Goal: Task Accomplishment & Management: Manage account settings

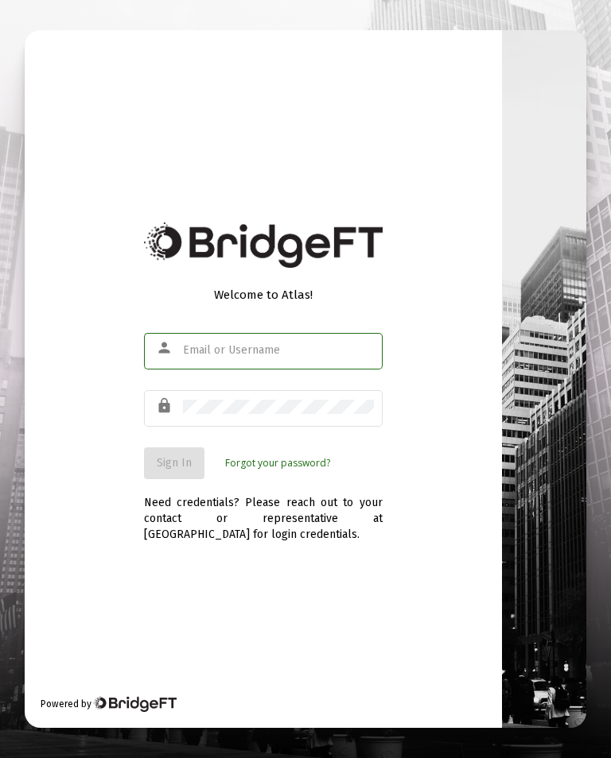
click at [238, 357] on input "text" at bounding box center [278, 350] width 191 height 13
type input "[EMAIL_ADDRESS][DOMAIN_NAME]"
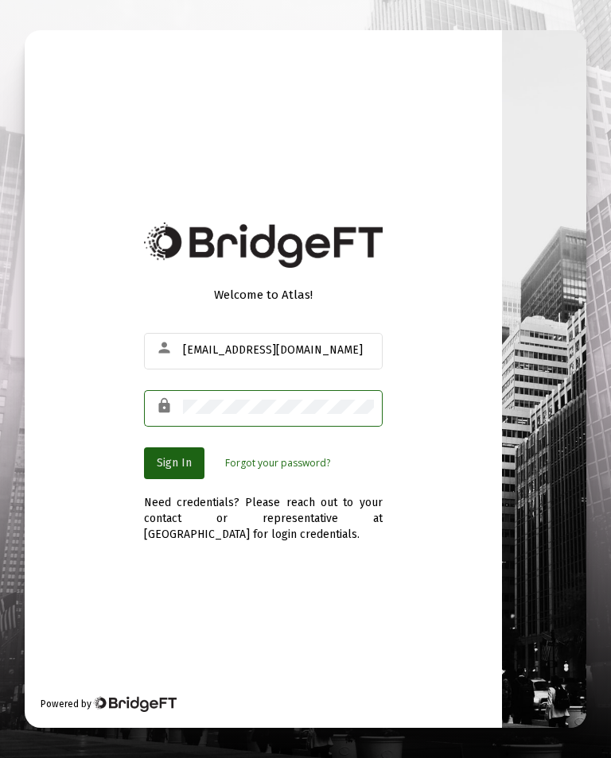
click at [186, 470] on span "Sign In" at bounding box center [174, 463] width 35 height 14
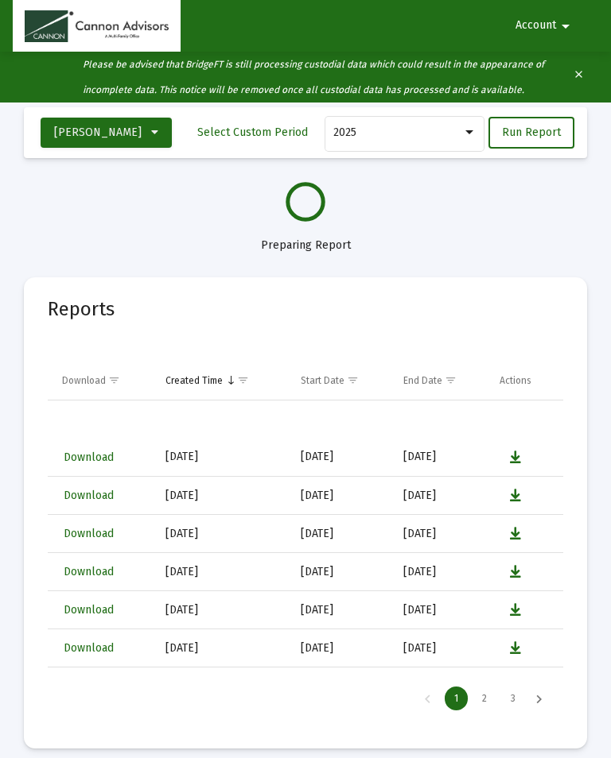
select select "View all"
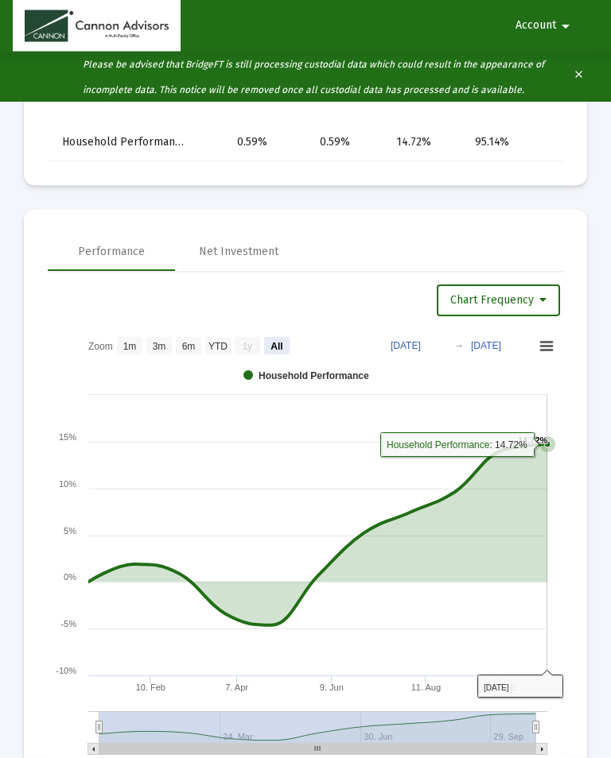
scroll to position [1273, 0]
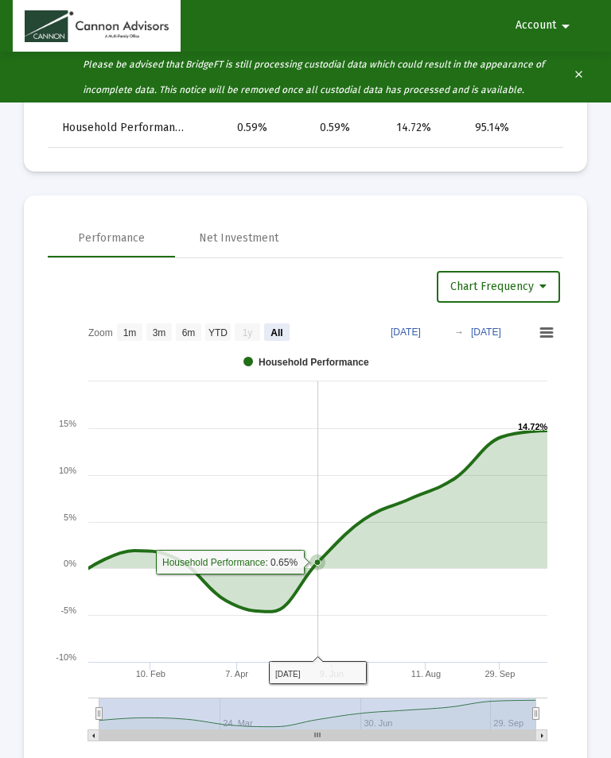
click at [322, 568] on icon at bounding box center [317, 562] width 16 height 16
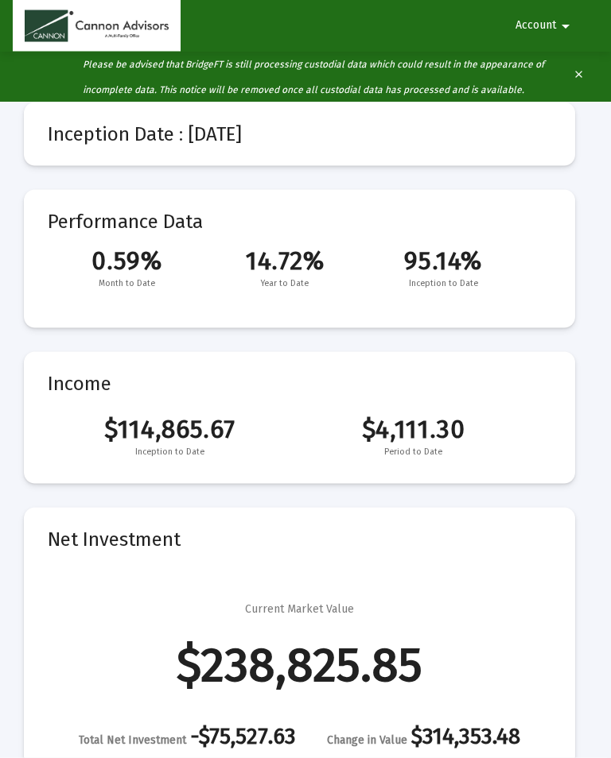
scroll to position [82, 0]
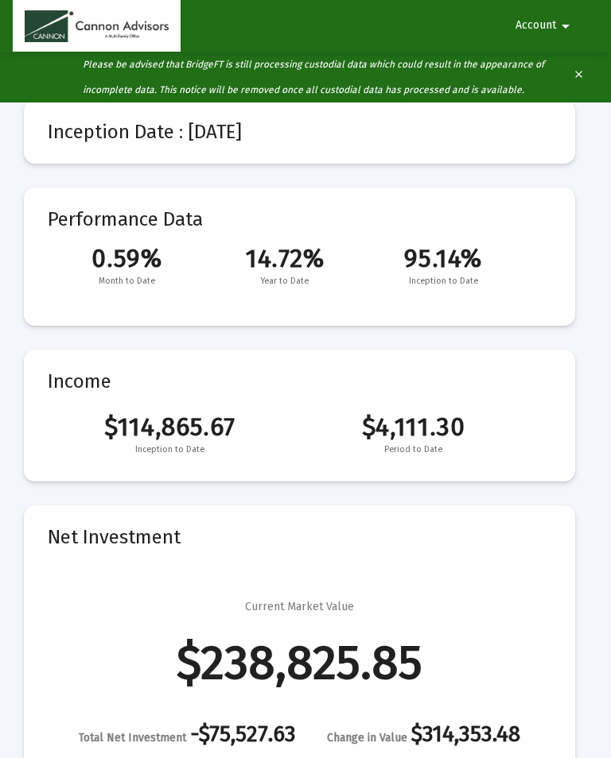
click at [568, 12] on mat-icon "arrow_drop_down" at bounding box center [565, 26] width 19 height 32
click at [570, 67] on button "Logout" at bounding box center [541, 67] width 89 height 38
